Goal: Information Seeking & Learning: Find specific fact

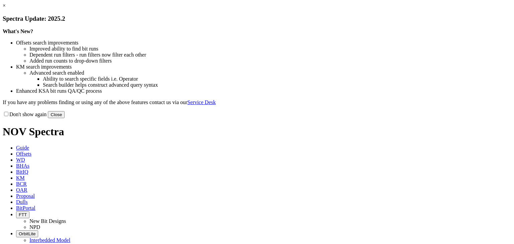
click at [6, 8] on link "×" at bounding box center [4, 6] width 3 height 6
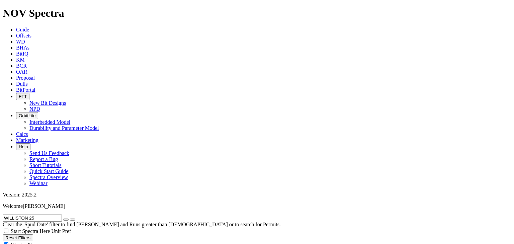
scroll to position [54, 0]
click at [51, 214] on input "WILLISTON 25" at bounding box center [32, 217] width 59 height 7
drag, startPoint x: 52, startPoint y: 28, endPoint x: 0, endPoint y: 38, distance: 52.8
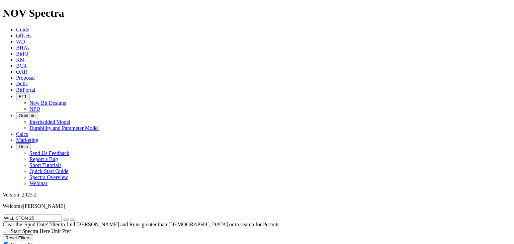
click at [3, 214] on div "WILLISTON 25 Clear the 'Spud Date' filter to find [PERSON_NAME] and Runs greate…" at bounding box center [257, 220] width 508 height 13
paste input "-36F 2H"
type input "WILLISTON 25-36F 2H"
radio input "false"
radio input "true"
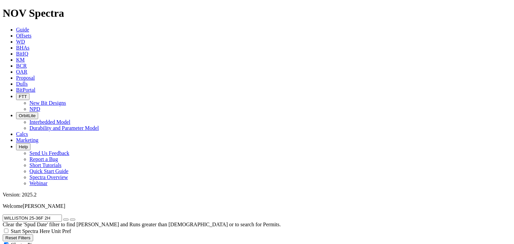
drag, startPoint x: 62, startPoint y: 27, endPoint x: 46, endPoint y: 30, distance: 16.1
click at [46, 214] on input "WILLISTON 25-36F 2H" at bounding box center [32, 217] width 59 height 7
type input "WILLISTON 25-36F"
radio input "true"
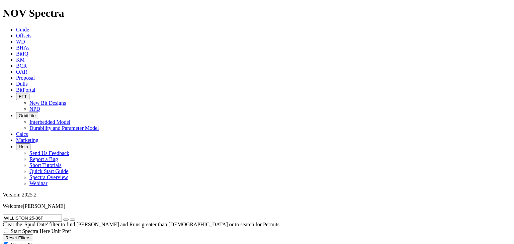
radio input "false"
drag, startPoint x: 54, startPoint y: 30, endPoint x: 0, endPoint y: 29, distance: 53.5
click at [3, 214] on form "WILLISTON 25-36F" at bounding box center [257, 217] width 508 height 7
paste input "LAKE TRENTON FED 5302 21-31 5B"
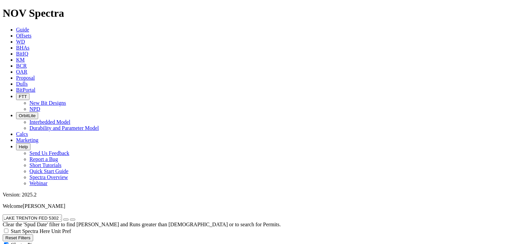
type input "LAKE TRENTON FED 5302 21-31 5B"
click at [56, 214] on input "LAKE TRENTON FED 5302 21-31 5B" at bounding box center [32, 217] width 59 height 7
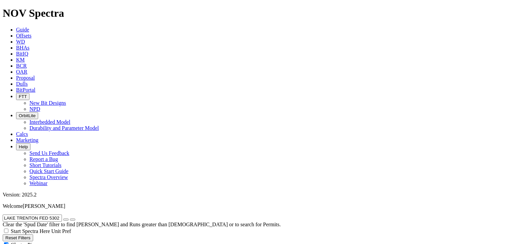
paste input "WILLISTON 25-36F 2H"
type input "WILLISTON 25-36F 2H"
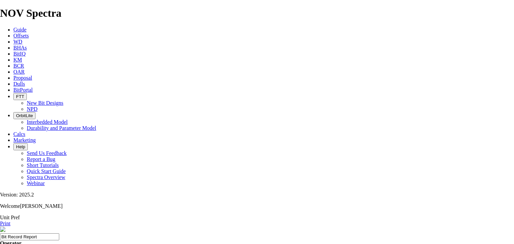
click at [10, 220] on link "Print" at bounding box center [5, 223] width 10 height 6
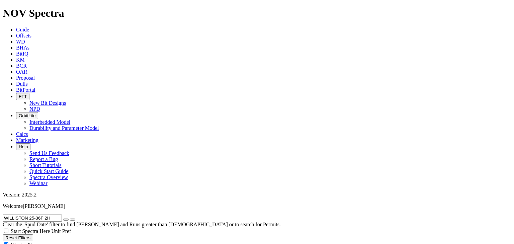
click at [62, 214] on input "WILLISTON 25-36F 2H" at bounding box center [32, 217] width 59 height 7
paste input "3555124"
click at [33, 214] on input "3555124" at bounding box center [32, 217] width 59 height 7
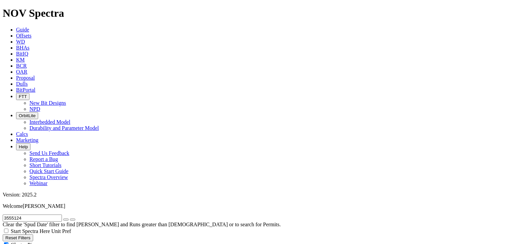
click at [33, 214] on input "3555124" at bounding box center [32, 217] width 59 height 7
paste input "[PERSON_NAME] N 5201 21-5 5B"
type input "[PERSON_NAME] N 5201 21-5 5B"
radio input "false"
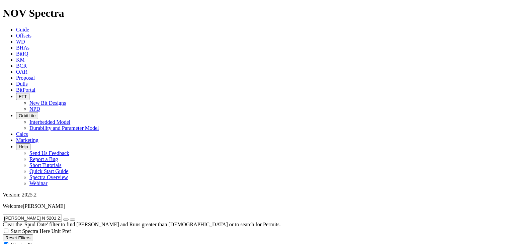
radio input "true"
type input "[PERSON_NAME] N 5201 21-5 5B"
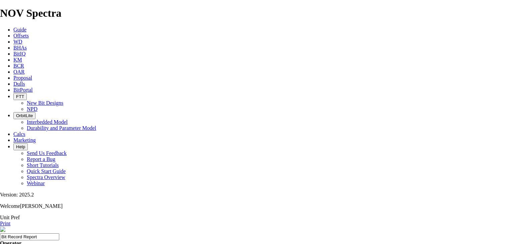
click at [10, 220] on link "Print" at bounding box center [5, 223] width 10 height 6
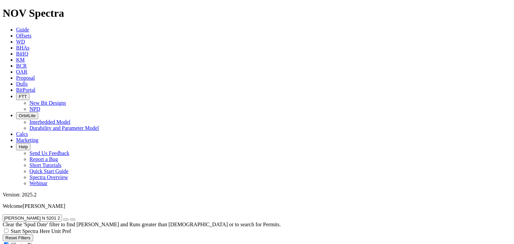
click at [51, 214] on input "[PERSON_NAME] N 5201 21-5 5B" at bounding box center [32, 217] width 59 height 7
paste input "KAHUNA 4-6-7H"
type input "KAHUNA 4-6-7H"
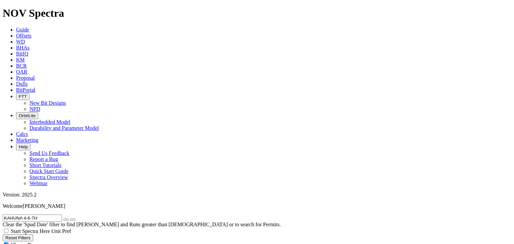
radio input "true"
radio input "false"
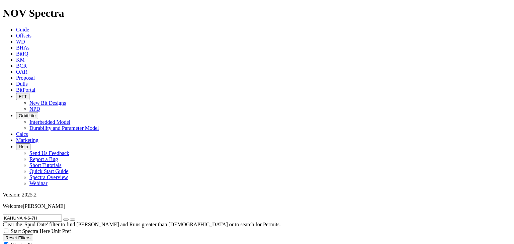
click at [62, 214] on input "KAHUNA 4-6-7H" at bounding box center [32, 217] width 59 height 7
paste input "LAKE TRENTON FED 5302 21-31 5B"
type input "LAKE TRENTON FED 5302 21-31 5B"
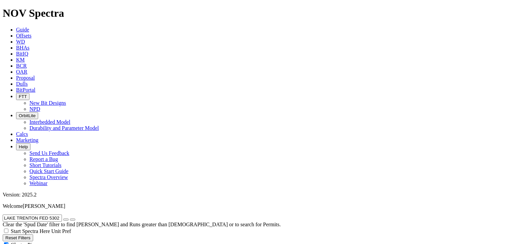
scroll to position [0, 1]
radio input "false"
radio input "true"
type input "LAKE TRENTON FED 5302 21-31 5B"
click at [33, 234] on button "Reset Filters" at bounding box center [18, 237] width 30 height 7
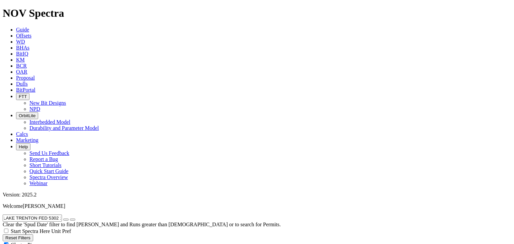
type input "[DATE]"
radio input "true"
radio input "false"
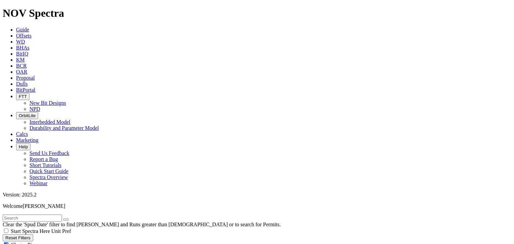
click at [33, 214] on input "text" at bounding box center [32, 217] width 59 height 7
paste input "LAKE TRENTON FED 5302 21-31 5B"
type input "LAKE TRENTON FED 5302 21-31"
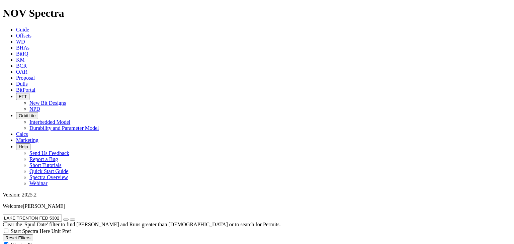
click at [66, 219] on icon "button" at bounding box center [66, 219] width 0 height 0
radio input "false"
radio input "true"
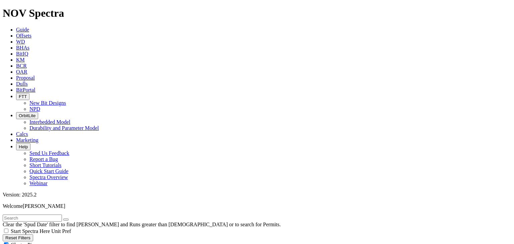
radio input "false"
click at [51, 214] on input "text" at bounding box center [32, 217] width 59 height 7
paste input "WILLISTON 25-36F 2H"
click at [61, 214] on input "WILLISTON 25-36F 2H" at bounding box center [32, 217] width 59 height 7
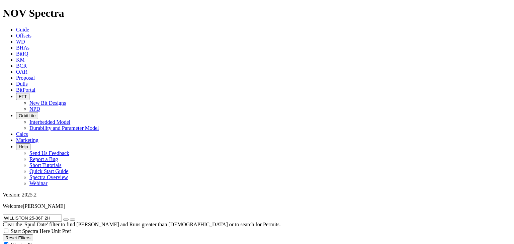
click at [61, 214] on input "WILLISTON 25-36F 2H" at bounding box center [32, 217] width 59 height 7
paste input "LAKE TRENTON FED 5302 21-31 5B"
type input "LAKE TRENTON FED 5302 21-31 5B"
radio input "false"
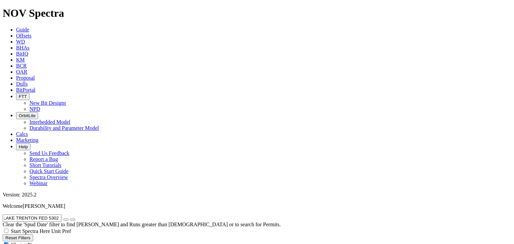
radio input "true"
type input "LAKE TRENTON FED 5302 21-31 5B"
click at [66, 219] on icon "button" at bounding box center [66, 219] width 0 height 0
click at [33, 214] on input "text" at bounding box center [32, 217] width 59 height 7
paste input "KAHUNA 4-6-7H"
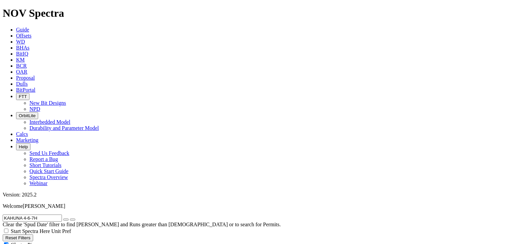
type input "KAHUNA 4-6-7H"
radio input "true"
radio input "false"
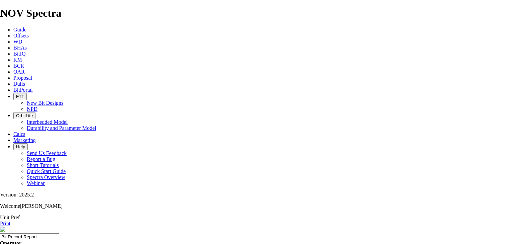
drag, startPoint x: 156, startPoint y: 134, endPoint x: 167, endPoint y: 135, distance: 10.8
copy td "A295317"
click at [10, 220] on link "Print" at bounding box center [5, 223] width 10 height 6
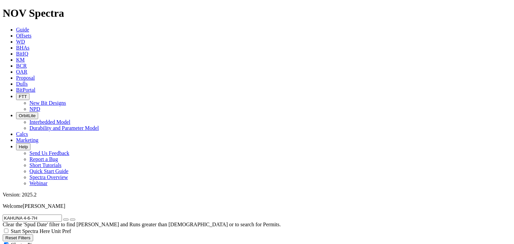
scroll to position [27, 0]
click at [53, 214] on input "KAHUNA 4-6-7H" at bounding box center [32, 217] width 59 height 7
paste input "WILLISTON 25-36F 2"
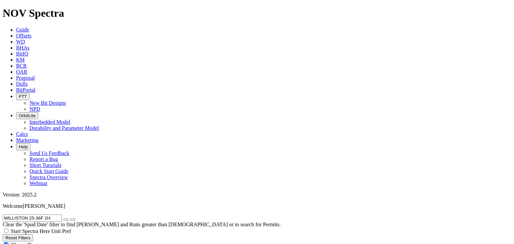
type input "WILLISTON 25-36F 2H"
